Goal: Transaction & Acquisition: Purchase product/service

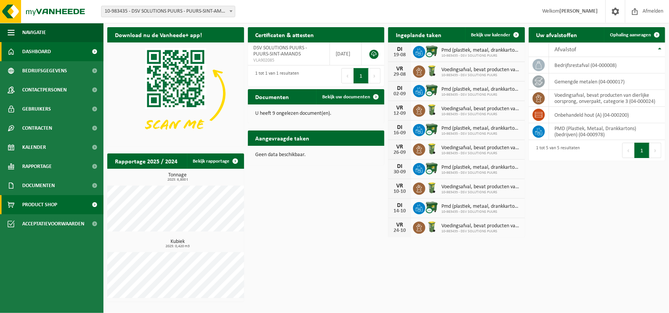
click at [31, 200] on span "Product Shop" at bounding box center [39, 204] width 35 height 19
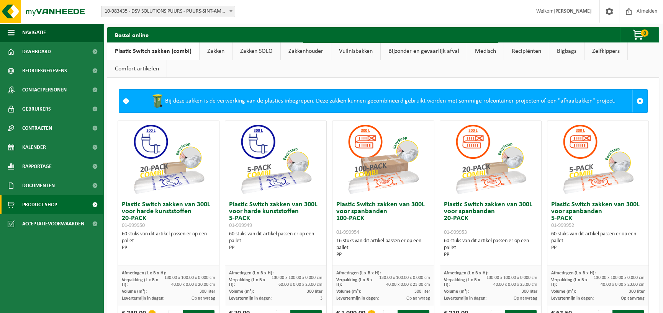
click at [205, 49] on link "Zakken" at bounding box center [216, 52] width 33 height 18
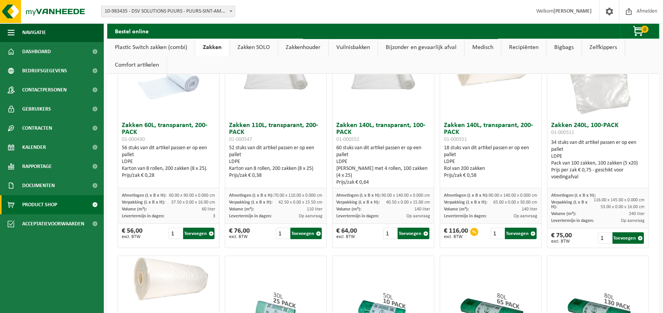
scroll to position [77, 0]
click at [411, 232] on button "Toevoegen" at bounding box center [413, 233] width 31 height 11
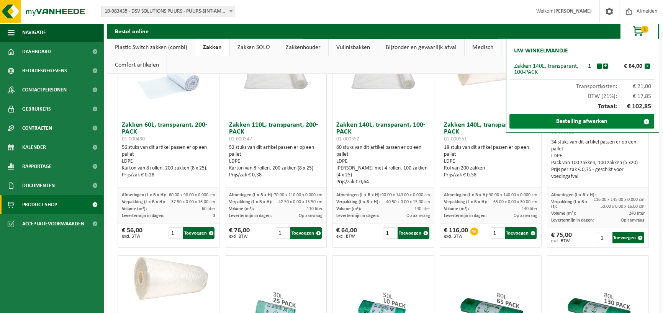
click at [623, 121] on link "Bestelling afwerken" at bounding box center [581, 121] width 145 height 15
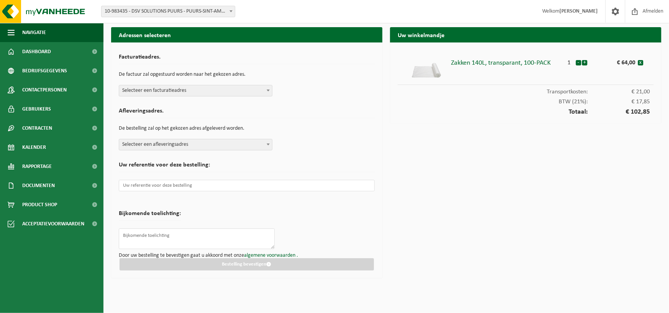
click at [174, 90] on span "Selecteer een facturatieadres" at bounding box center [195, 90] width 153 height 11
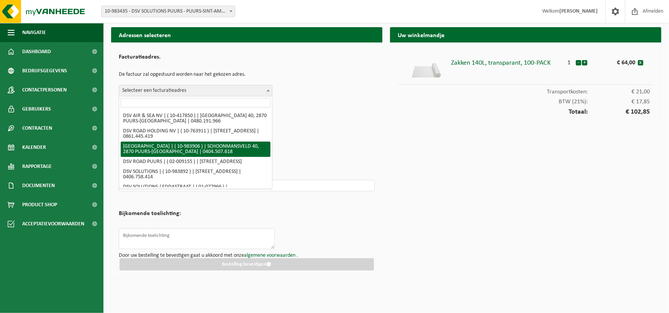
scroll to position [15, 0]
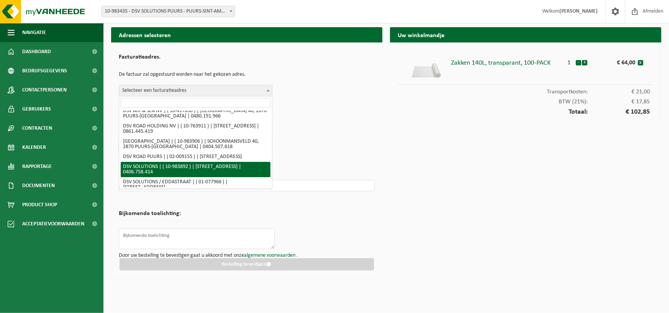
select select "163504"
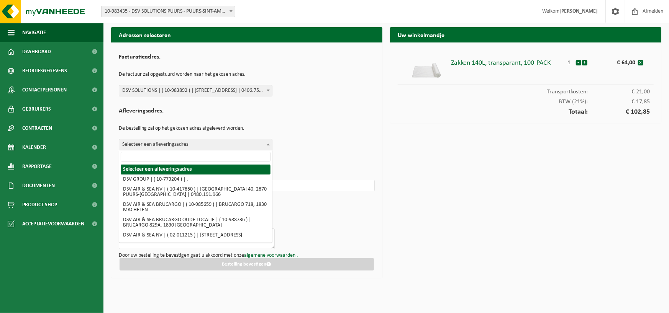
click at [165, 146] on span "Selecteer een afleveringsadres" at bounding box center [195, 144] width 153 height 11
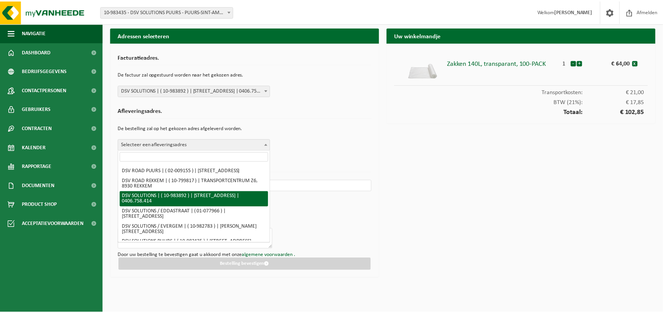
scroll to position [153, 0]
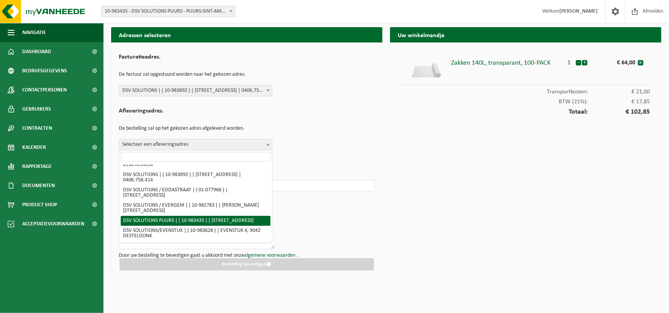
select select "163222"
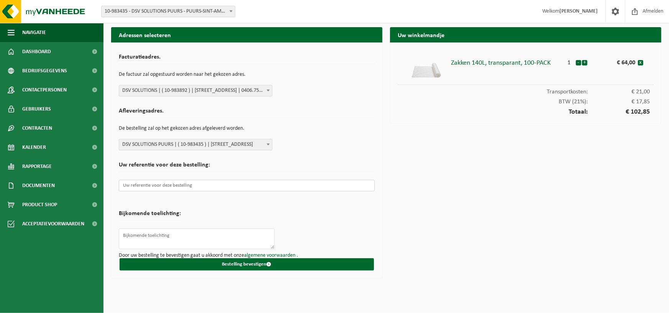
click at [186, 186] on input "text" at bounding box center [247, 185] width 256 height 11
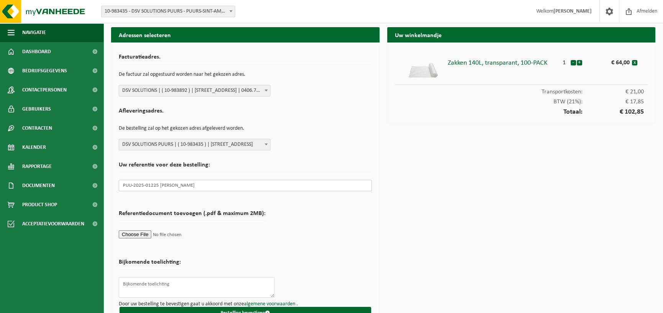
scroll to position [18, 0]
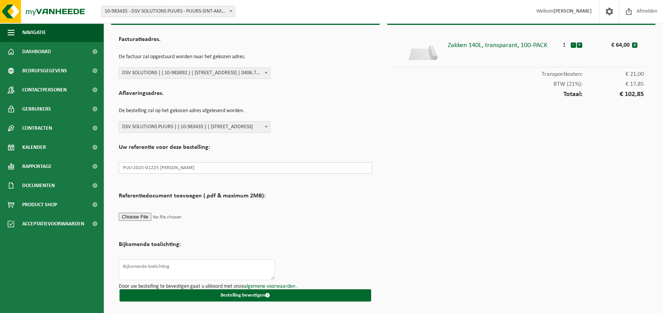
type input "PUU-2025-01225 tav ELIAH"
click at [175, 270] on textarea at bounding box center [197, 270] width 156 height 21
drag, startPoint x: 121, startPoint y: 167, endPoint x: 180, endPoint y: 167, distance: 59.0
click at [180, 167] on input "PUU-2025-01225 tav ELIAH" at bounding box center [245, 167] width 253 height 11
click at [146, 266] on textarea at bounding box center [197, 270] width 156 height 21
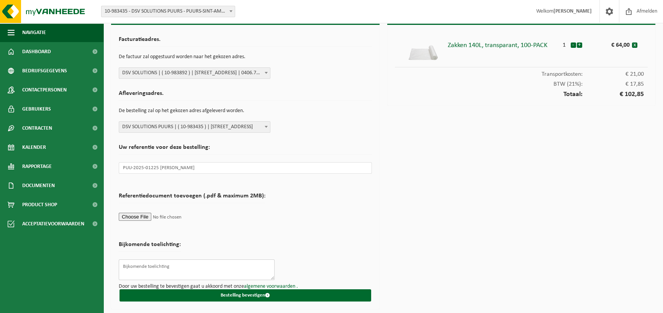
paste textarea "PUU-2025-01225 tav ELIAH"
drag, startPoint x: 158, startPoint y: 267, endPoint x: 115, endPoint y: 268, distance: 42.5
click at [115, 268] on div "Facturatieadres. De factuur zal opgestuurd worden naar het gekozen adres. Selec…" at bounding box center [245, 167] width 269 height 285
click at [144, 266] on textarea "tav ELIAH heylen" at bounding box center [197, 270] width 156 height 21
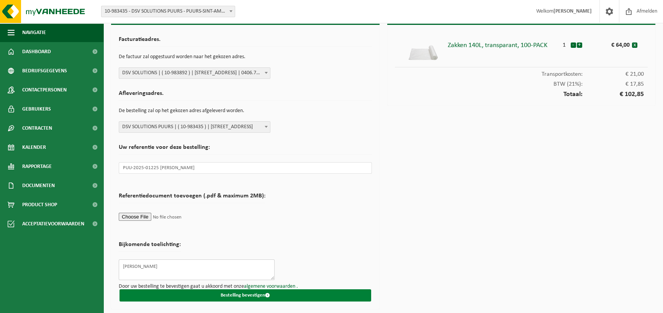
type textarea "tav ELIAH Heylen"
click at [233, 295] on button "Bestelling bevestigen" at bounding box center [246, 296] width 252 height 12
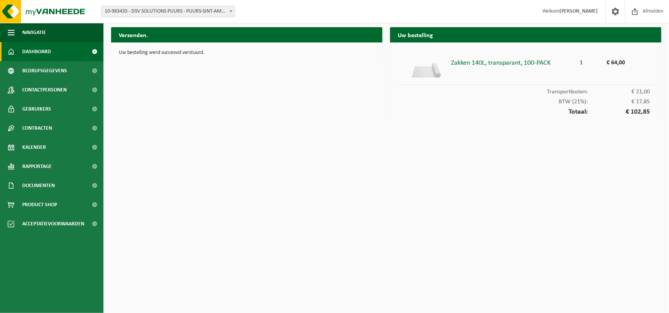
click at [48, 57] on span "Dashboard" at bounding box center [36, 51] width 29 height 19
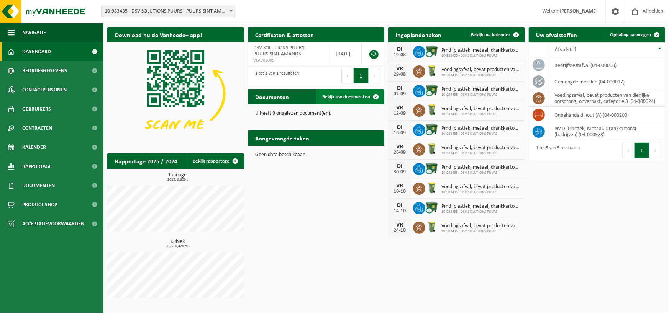
click at [353, 100] on link "Bekijk uw documenten" at bounding box center [349, 96] width 67 height 15
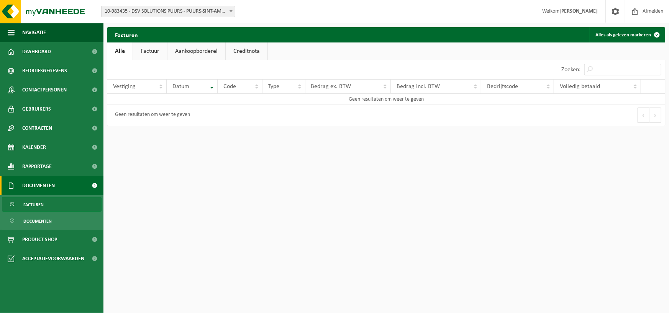
click at [152, 56] on link "Factuur" at bounding box center [150, 52] width 34 height 18
click at [176, 51] on link "Aankoopborderel" at bounding box center [197, 52] width 58 height 18
click at [243, 54] on link "Creditnota" at bounding box center [250, 52] width 42 height 18
click at [119, 51] on link "Alle" at bounding box center [119, 52] width 25 height 18
click at [41, 52] on span "Dashboard" at bounding box center [36, 51] width 29 height 19
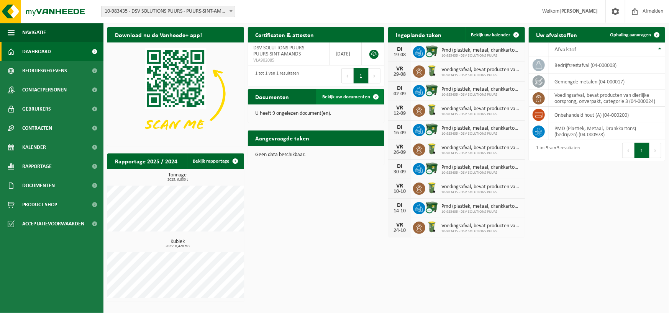
click at [367, 95] on span "Bekijk uw documenten" at bounding box center [346, 97] width 48 height 5
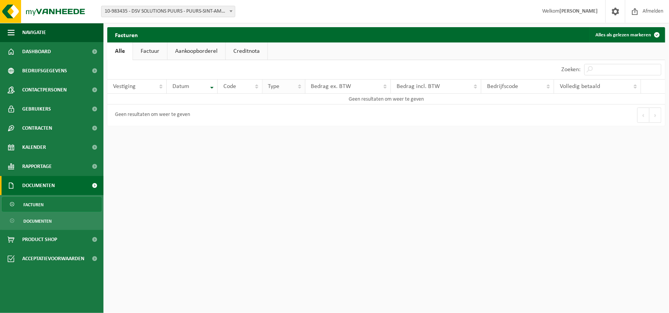
click at [300, 86] on th "Type" at bounding box center [283, 86] width 43 height 15
click at [363, 101] on td "Geen resultaten om weer te geven" at bounding box center [386, 99] width 558 height 11
click at [630, 33] on button "Alles als gelezen markeren" at bounding box center [626, 34] width 75 height 15
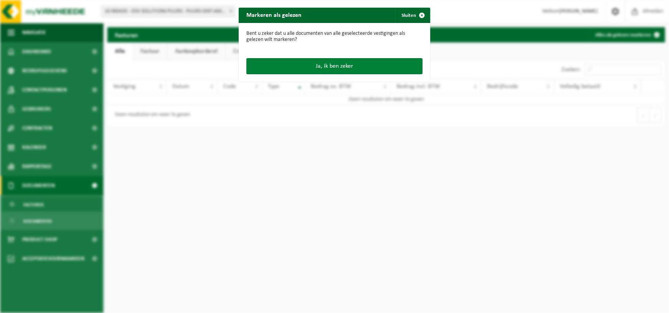
click at [348, 68] on button "Ja, ik ben zeker" at bounding box center [334, 66] width 176 height 16
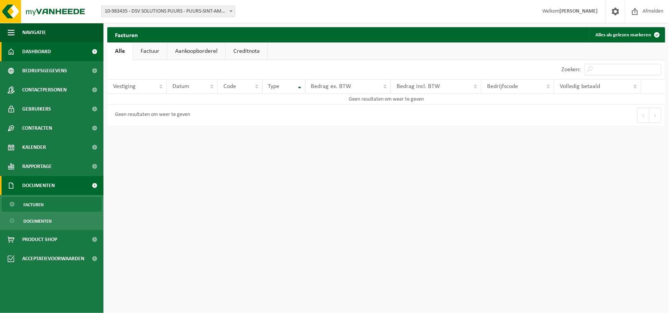
click at [47, 55] on span "Dashboard" at bounding box center [36, 51] width 29 height 19
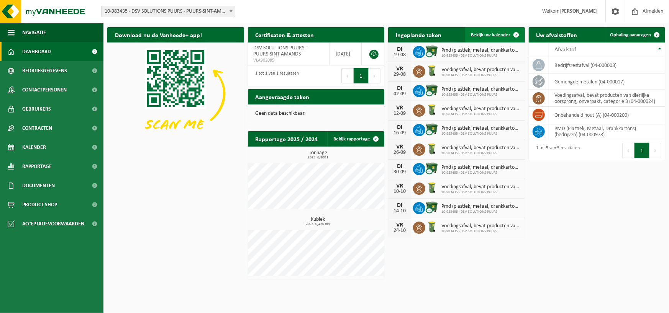
click at [486, 34] on span "Bekijk uw kalender" at bounding box center [490, 35] width 39 height 5
